Goal: Task Accomplishment & Management: Use online tool/utility

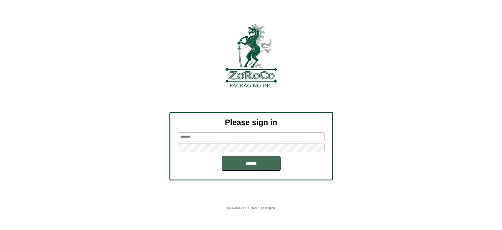
type input "********"
click at [239, 164] on input "*****" at bounding box center [251, 163] width 59 height 15
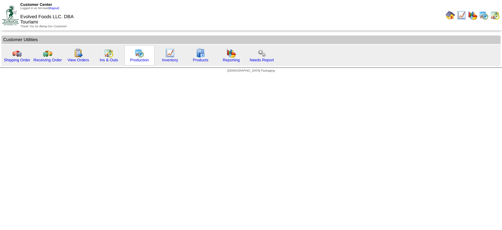
click at [136, 56] on img at bounding box center [139, 52] width 9 height 9
